Goal: Find specific page/section: Find specific page/section

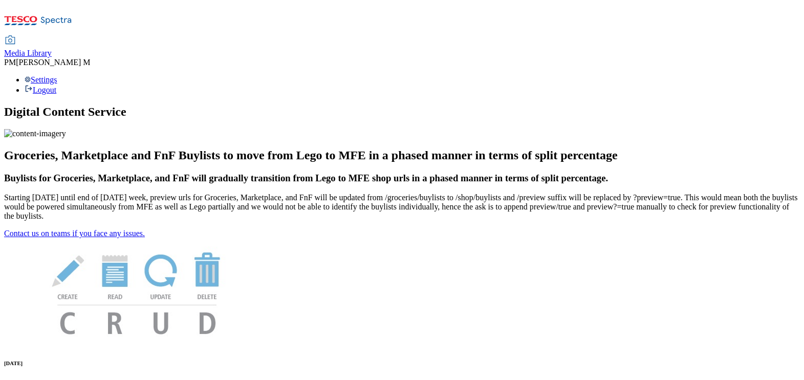
click at [52, 49] on span "Media Library" at bounding box center [28, 53] width 48 height 9
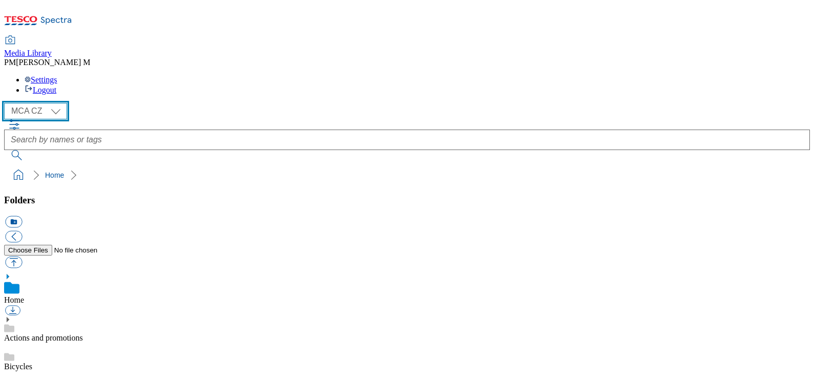
click at [41, 103] on select "MCA CZ MCA HU MCA SK" at bounding box center [35, 111] width 63 height 16
select select "flare-mca-sk"
click at [7, 103] on select "MCA CZ MCA HU MCA SK" at bounding box center [35, 111] width 63 height 16
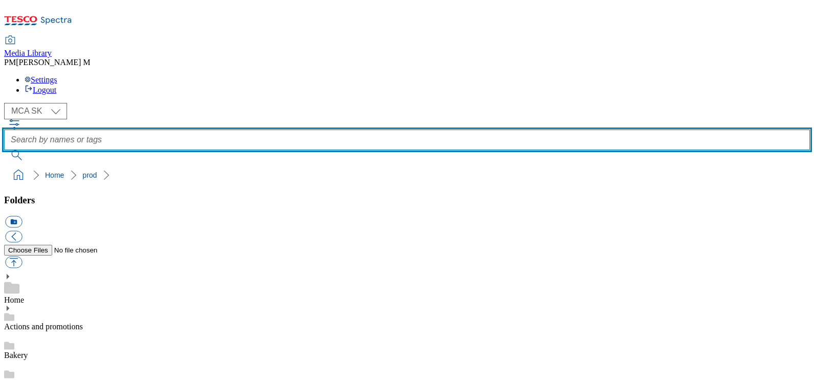
click at [369, 130] on input "text" at bounding box center [407, 140] width 806 height 20
type input "a87"
click at [4, 150] on button "submit" at bounding box center [17, 155] width 27 height 10
